Goal: Information Seeking & Learning: Learn about a topic

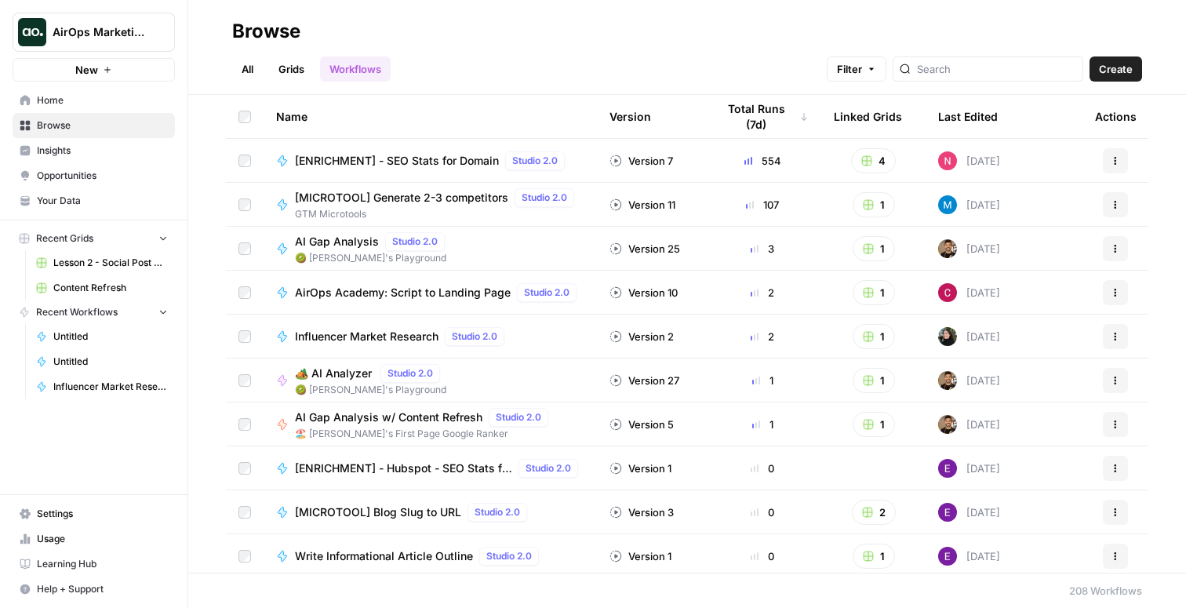
click at [100, 159] on link "Insights" at bounding box center [94, 150] width 162 height 25
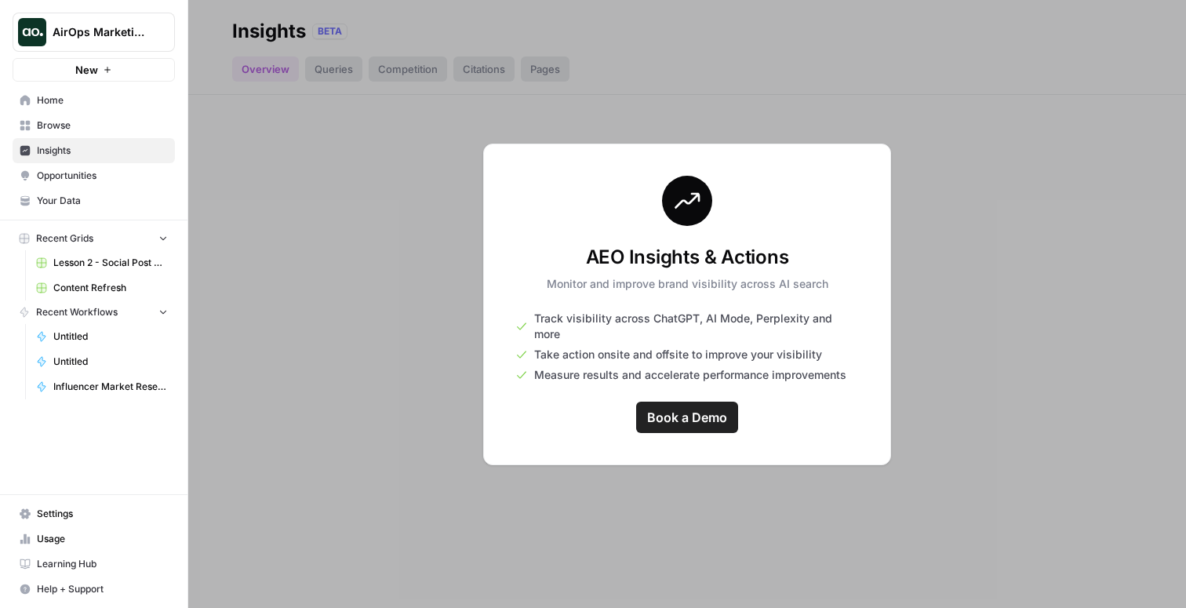
click at [125, 42] on button "AirOps Marketing" at bounding box center [94, 32] width 162 height 39
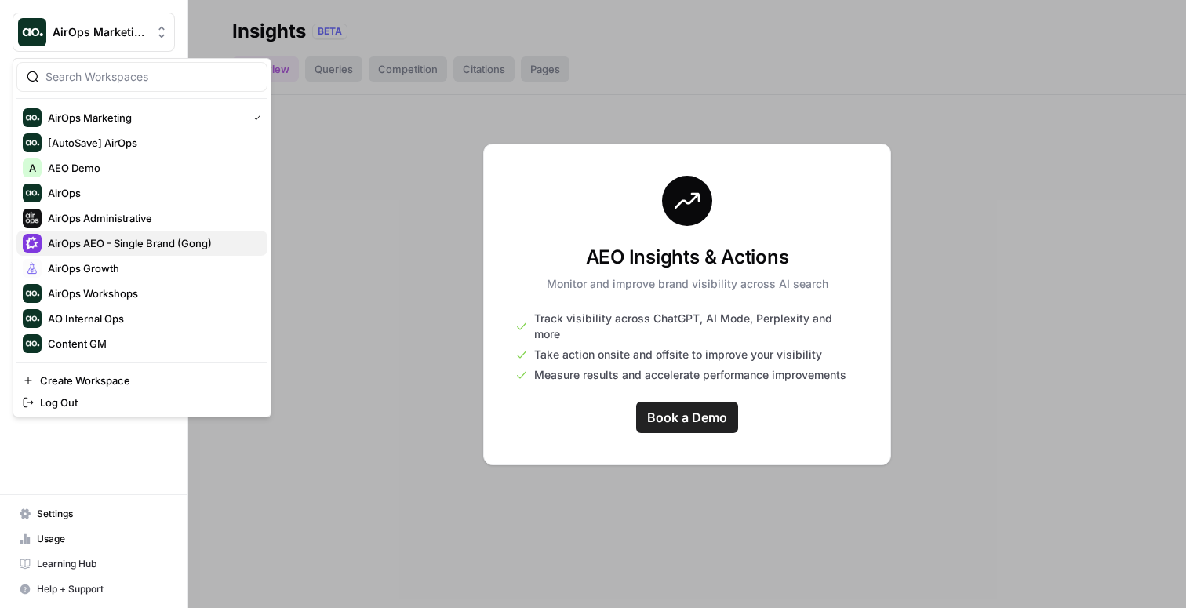
click at [158, 231] on button "AirOps AEO - Single Brand (Gong)" at bounding box center [141, 243] width 251 height 25
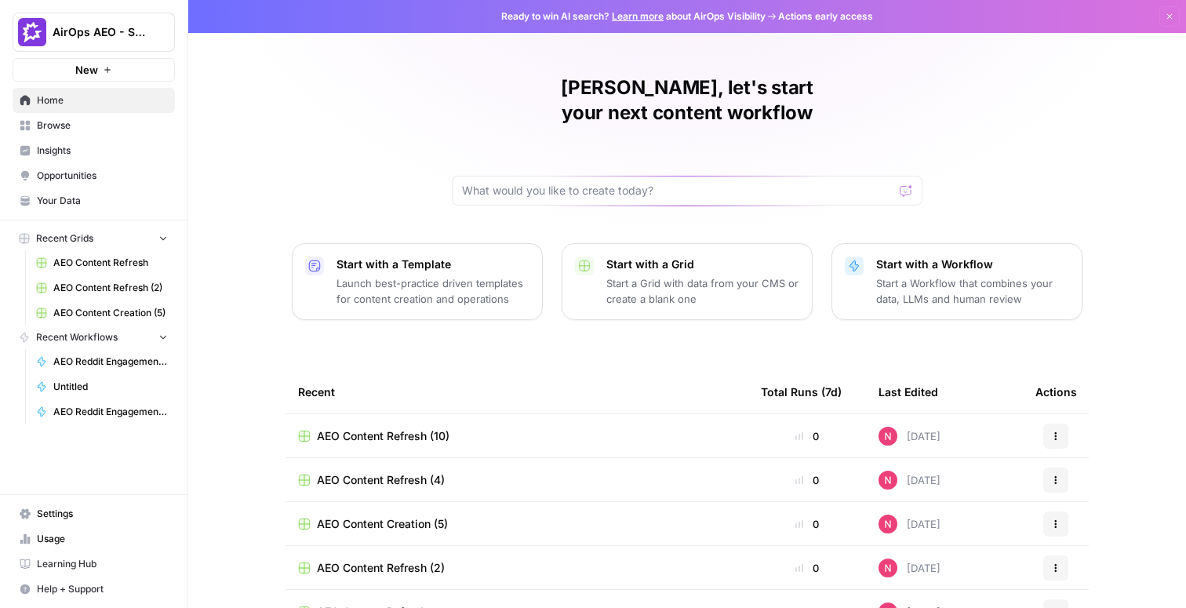
click at [92, 158] on link "Insights" at bounding box center [94, 150] width 162 height 25
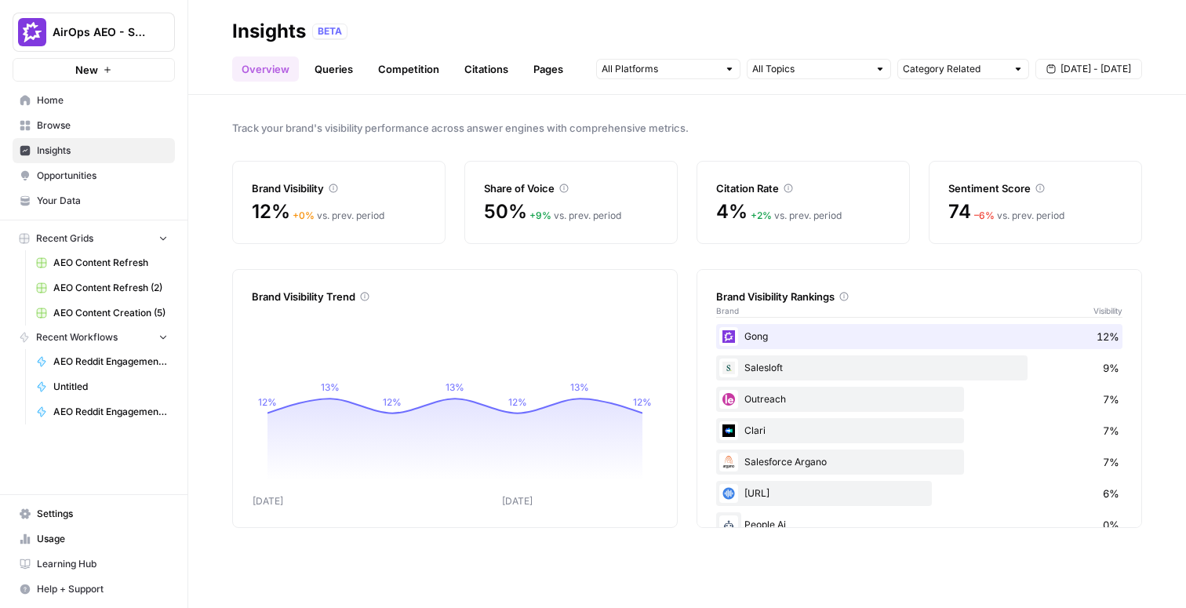
click at [122, 180] on span "Opportunities" at bounding box center [102, 176] width 131 height 14
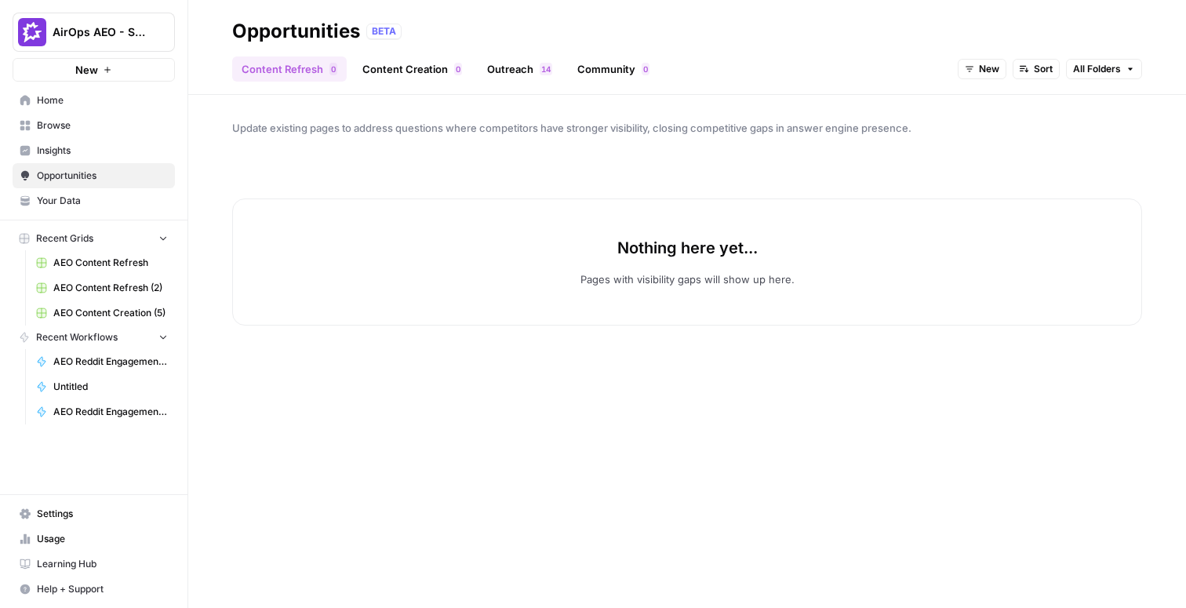
click at [63, 154] on span "Insights" at bounding box center [102, 151] width 131 height 14
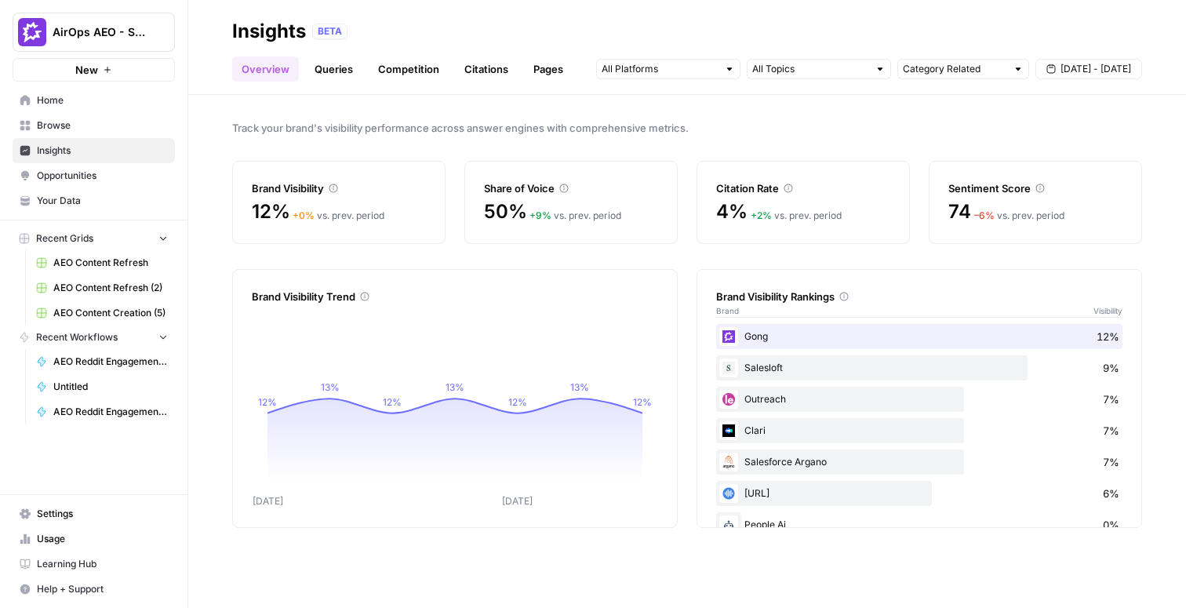
click at [550, 65] on link "Pages" at bounding box center [548, 68] width 49 height 25
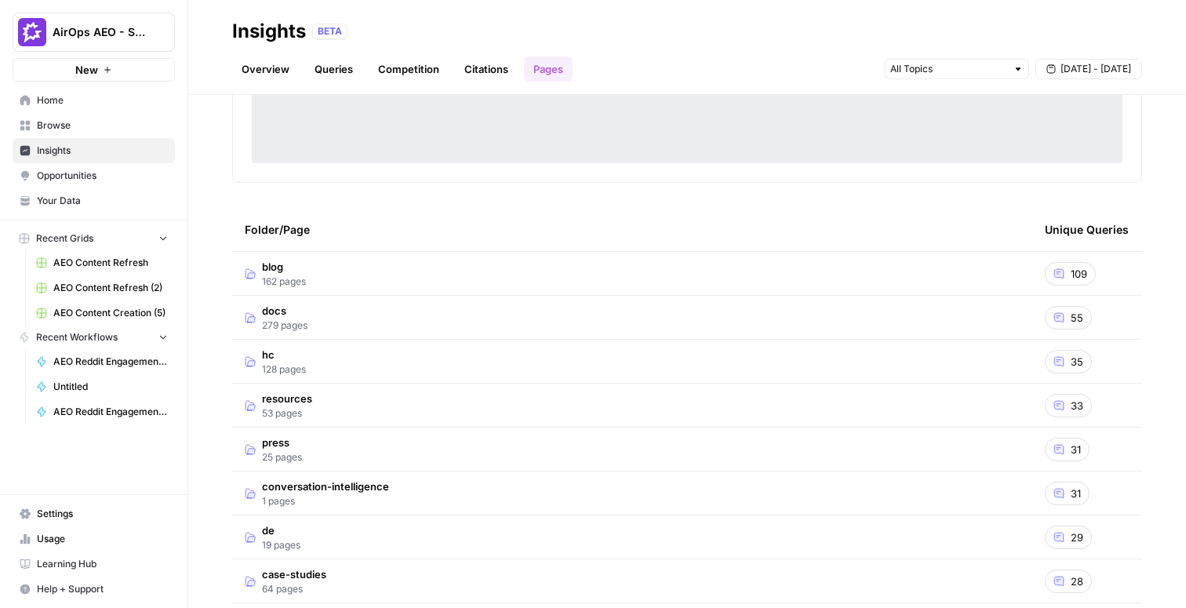
scroll to position [370, 0]
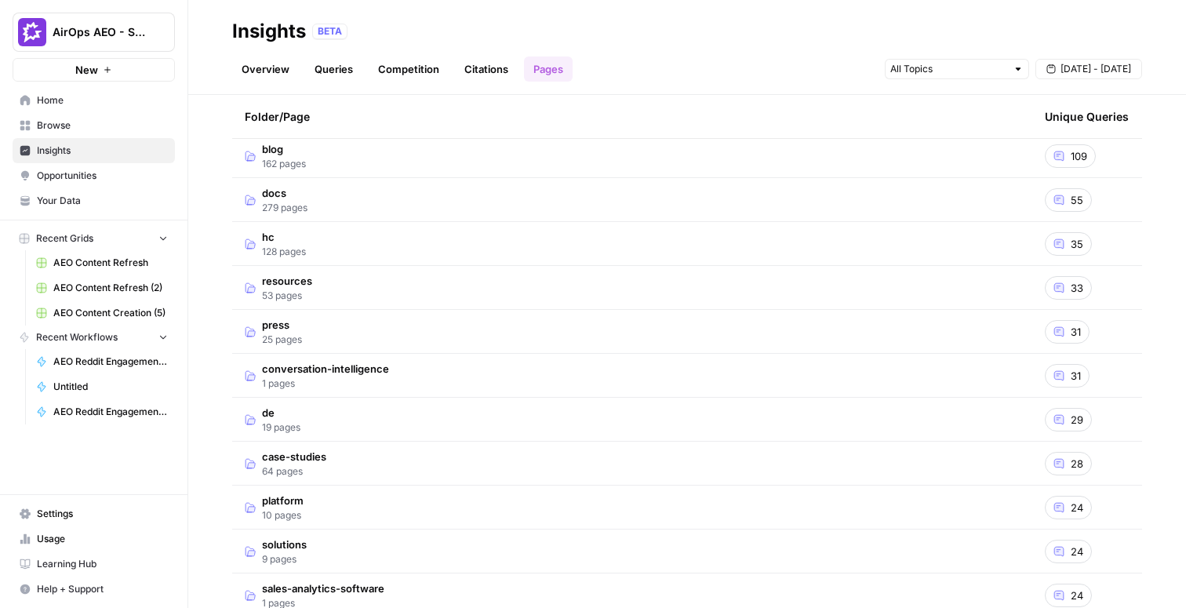
click at [475, 159] on td "blog 162 pages" at bounding box center [632, 155] width 800 height 43
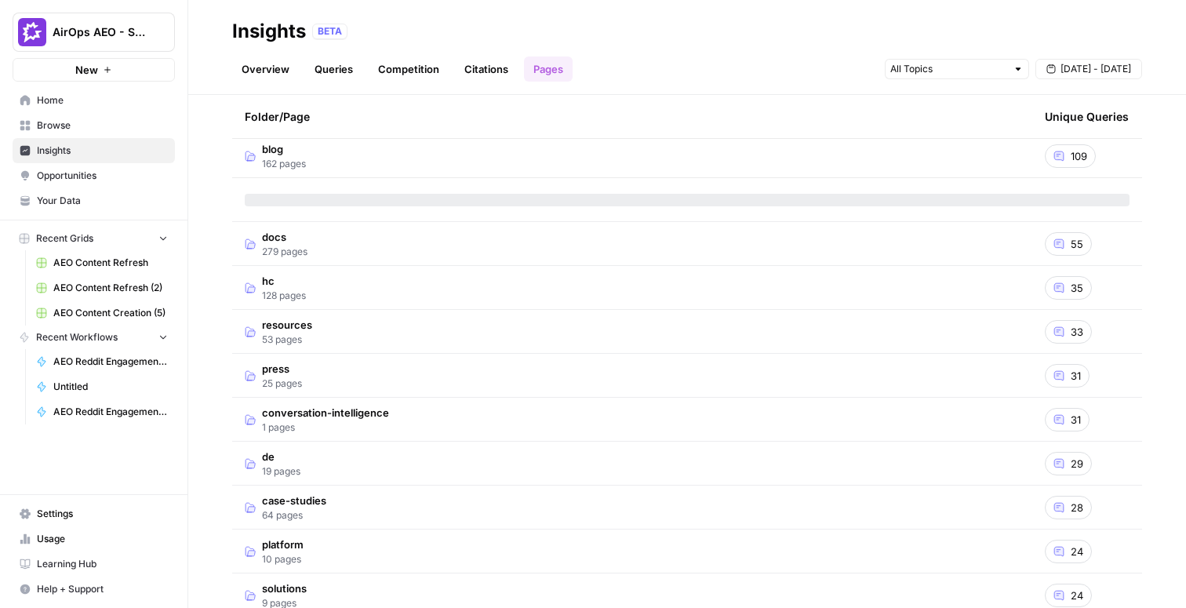
click at [116, 173] on span "Opportunities" at bounding box center [102, 176] width 131 height 14
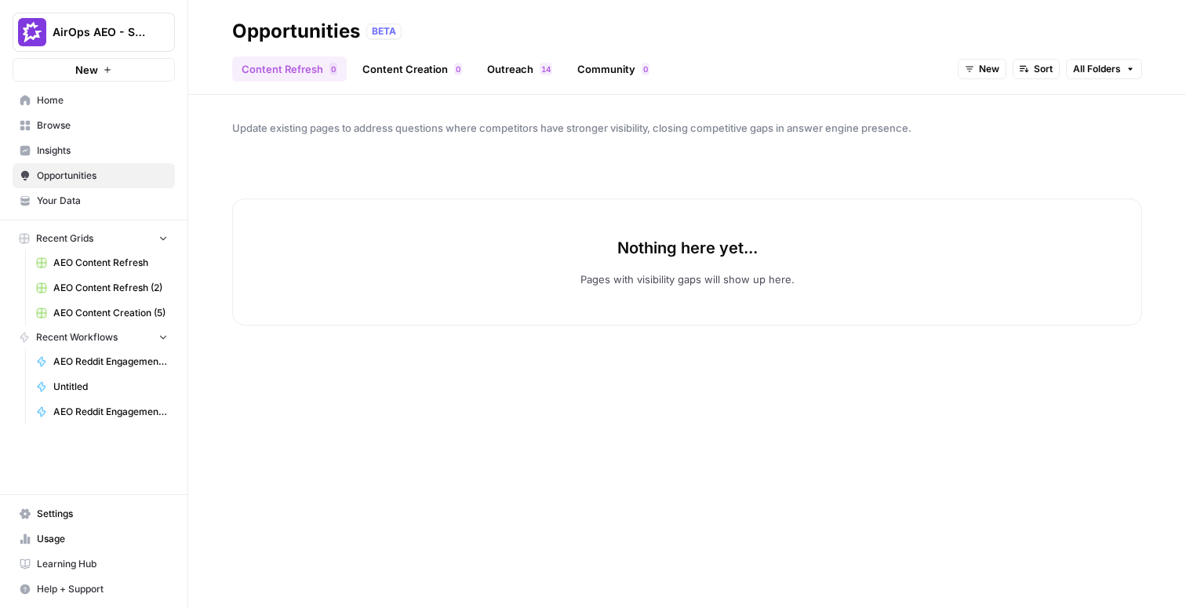
click at [396, 77] on link "Content Creation 0" at bounding box center [412, 68] width 118 height 25
click at [102, 146] on span "Insights" at bounding box center [102, 151] width 131 height 14
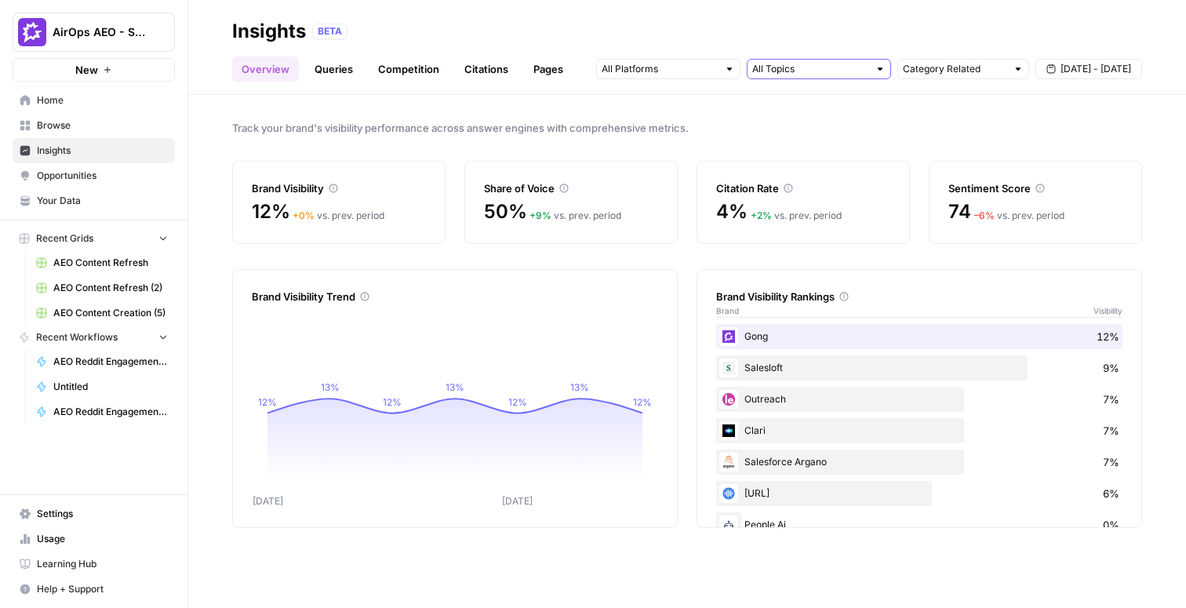
click at [802, 67] on input "text" at bounding box center [810, 69] width 116 height 16
click at [949, 75] on input "text" at bounding box center [955, 69] width 104 height 16
type input "Category Related"
click at [537, 72] on link "Pages" at bounding box center [548, 68] width 49 height 25
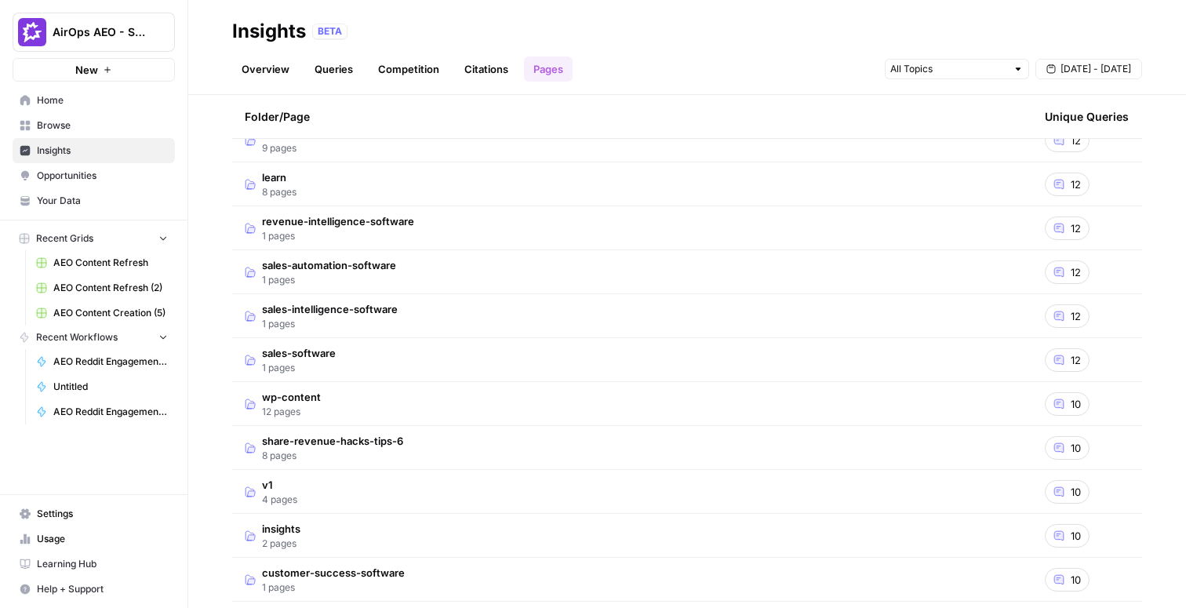
scroll to position [1539, 0]
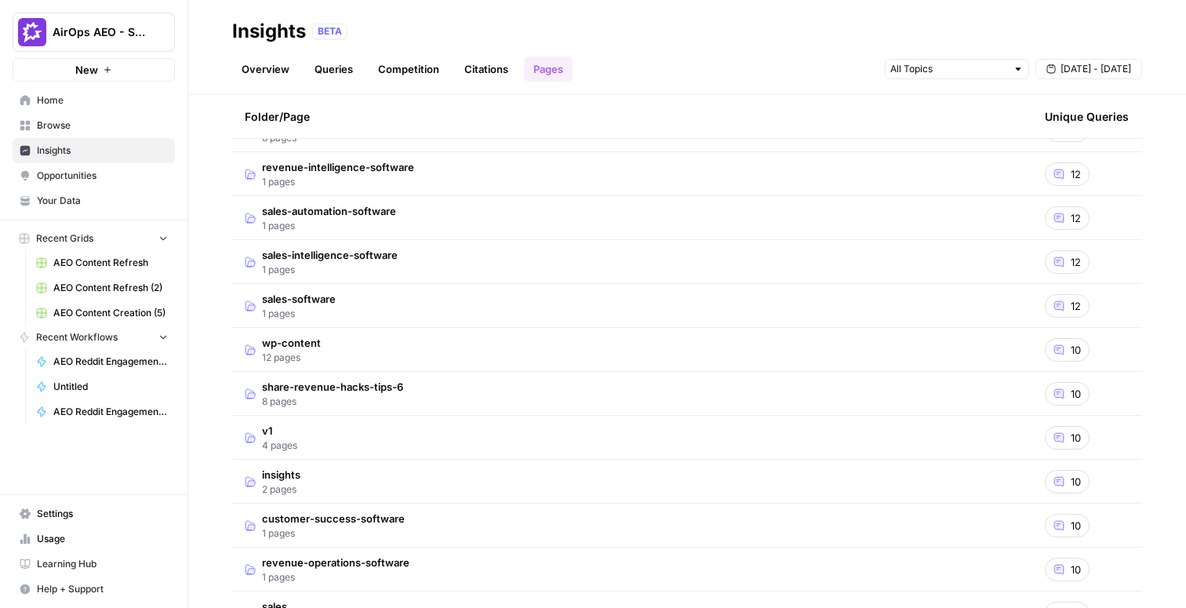
click at [108, 177] on span "Opportunities" at bounding box center [102, 176] width 131 height 14
